Goal: Task Accomplishment & Management: Complete application form

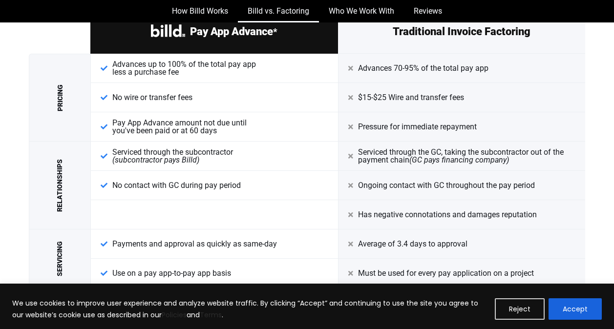
scroll to position [1309, 0]
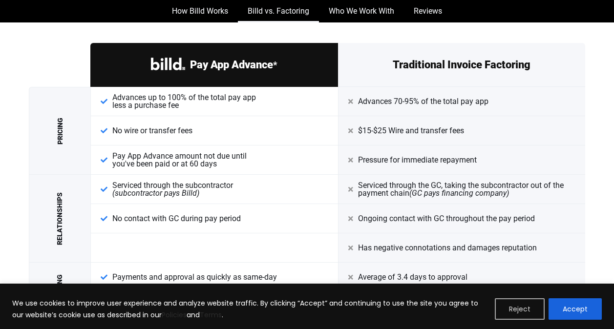
click at [515, 313] on button "Reject" at bounding box center [520, 309] width 50 height 21
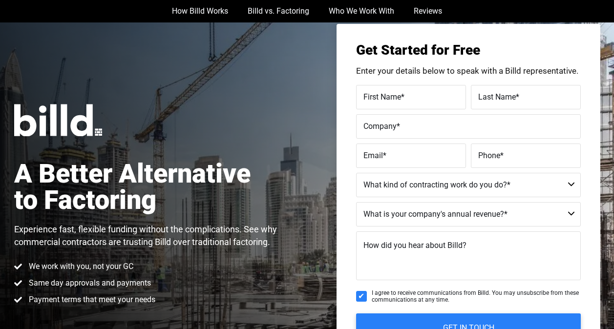
scroll to position [20, 0]
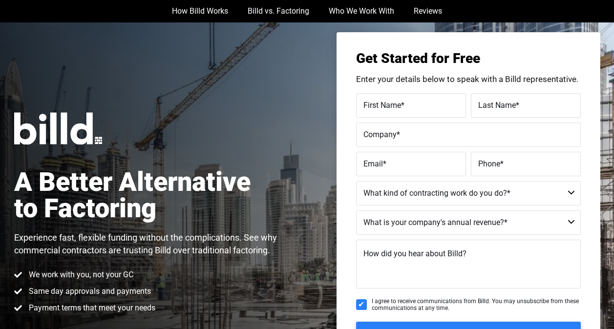
click at [365, 107] on span "First Name" at bounding box center [382, 105] width 38 height 9
click at [365, 107] on input "First Name *" at bounding box center [411, 105] width 110 height 24
type input "[PERSON_NAME]"
type input "Mourillon"
type input "[PERSON_NAME] Construction"
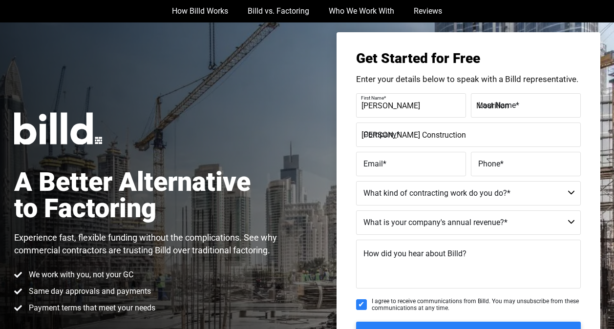
type input "[PERSON_NAME][EMAIL_ADDRESS][DOMAIN_NAME]"
type input "[PHONE_NUMBER]"
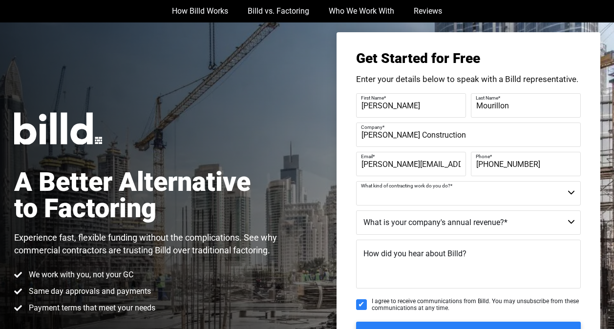
click at [571, 193] on select "Commercial Commercial and Residential Residential Not a Contractor" at bounding box center [468, 193] width 225 height 24
select select "Commercial and Residential"
click at [356, 181] on select "Commercial Commercial and Residential Residential Not a Contractor" at bounding box center [468, 193] width 225 height 24
click at [567, 223] on select "$40M + $25M - $40M $8M - $25M $4M - $8M $2M - $4M $1M - $2M Less than $1M" at bounding box center [468, 223] width 225 height 24
select select "$2M - $4M"
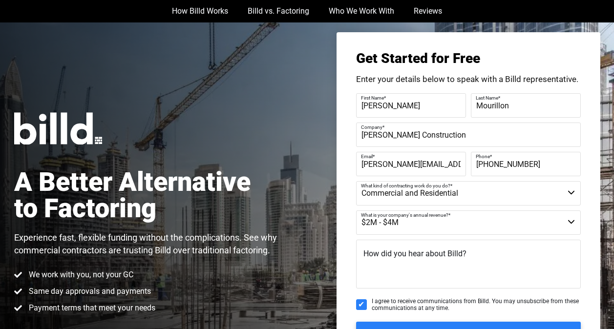
click at [356, 211] on select "$40M + $25M - $40M $8M - $25M $4M - $8M $2M - $4M $1M - $2M Less than $1M" at bounding box center [468, 223] width 225 height 24
click at [472, 247] on textarea "How did you hear about Billd?" at bounding box center [468, 264] width 225 height 49
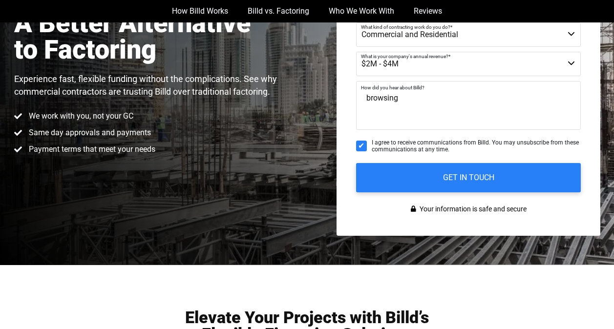
scroll to position [184, 0]
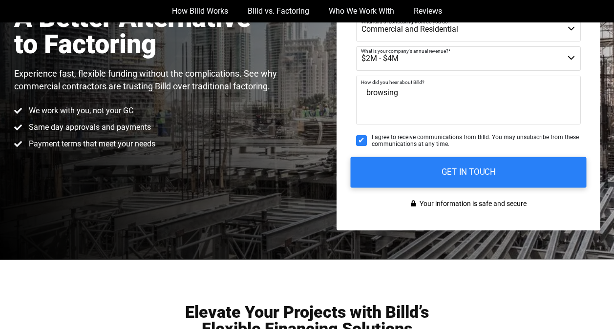
type textarea "browsing"
click at [484, 169] on input "GET IN TOUCH" at bounding box center [468, 172] width 236 height 31
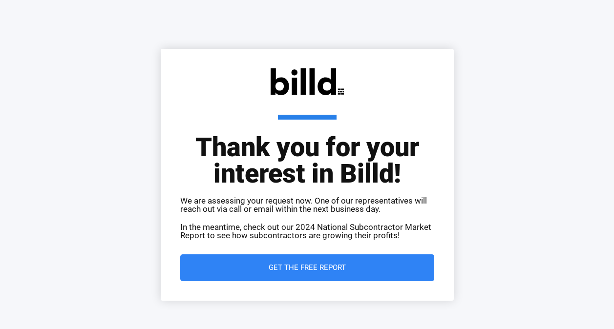
drag, startPoint x: 0, startPoint y: 0, endPoint x: 387, endPoint y: 268, distance: 470.9
click at [387, 268] on span "Get the Free Report" at bounding box center [307, 267] width 215 height 7
